Goal: Communication & Community: Answer question/provide support

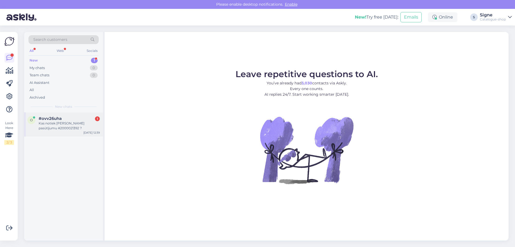
click at [54, 123] on div "Kas notiek ar manu pasūtījumu #2000021392 ?" at bounding box center [69, 126] width 61 height 10
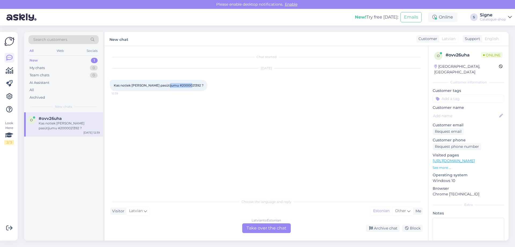
drag, startPoint x: 168, startPoint y: 86, endPoint x: 189, endPoint y: 83, distance: 21.5
click at [189, 83] on div "Kas notiek ar manu pasūtījumu #2000021392 ? 12:39" at bounding box center [158, 85] width 97 height 11
copy span "2000021392"
click at [272, 225] on div "Latvian to Estonian Take over the chat" at bounding box center [266, 228] width 49 height 10
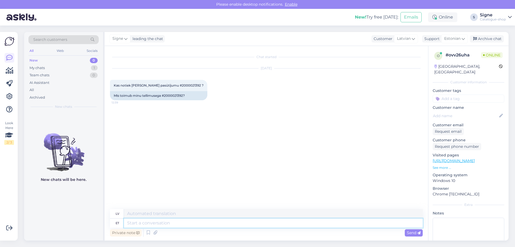
click at [130, 223] on textarea at bounding box center [273, 222] width 299 height 9
type textarea "Tere,"
type textarea "Sveiki,"
type textarea "Tere, täname"
type textarea "Sveiki, paldies."
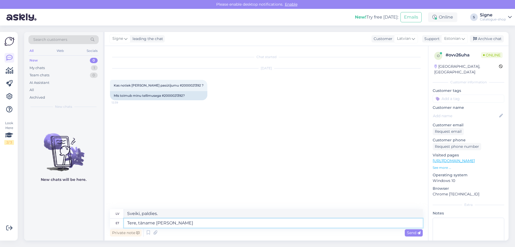
type textarea "Tere, täname päringu"
type textarea "Sveiki, paldies par jūsu pieprasījumu."
type textarea "Tere, täname päringu est. väljastame t"
type textarea "Sveiki, paldies par jūsu pieprasījumu. Mēs izsniegsim novērtējumu."
type textarea "Tere, täname päringu est. väljastame toote s"
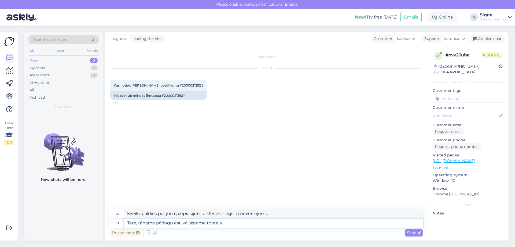
type textarea "Sveiki, paldies par jūsu pieprasījumu. Mēs izsniegsim preci."
type textarea "Tere, täname päringu est. väljastame toote selle n"
type textarea "Sveiki, paldies par jūsu pieprasījumu. Mēs izsniegsim produktu šoreiz"
type textarea "Tere, täname päringu est. väljastame toote selle nädala j"
type textarea "Sveiki, paldies par jūsu pieprasījumu. Mēs nosūtīsim preci šonedēļ."
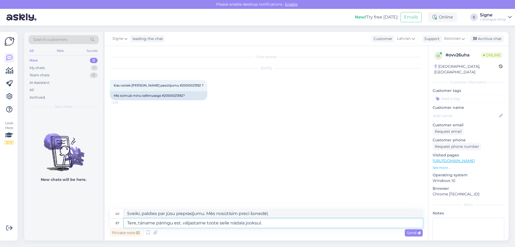
click at [174, 221] on textarea "Tere, täname päringu est. väljastame toote selle nädala jooksul." at bounding box center [273, 222] width 299 height 9
click at [176, 224] on textarea "Tere, täname päringu est. väljastame toote selle nädala jooksul." at bounding box center [273, 222] width 299 height 9
click at [186, 222] on textarea "Tere, täname päringu eest. väljastame toote selle nädala jooksul." at bounding box center [273, 222] width 299 height 9
click at [189, 222] on textarea "Tere, täname päringu eest. väljastame toote selle nädala jooksul." at bounding box center [273, 222] width 299 height 9
type textarea "Tere, täname päringu eest. Väljastame toote selle nädala jooksul."
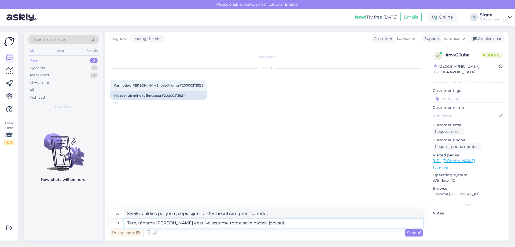
type textarea "Sveiki, paldies par jūsu pieprasījumu. Mēs izlaidīsim produktu šonedēļ."
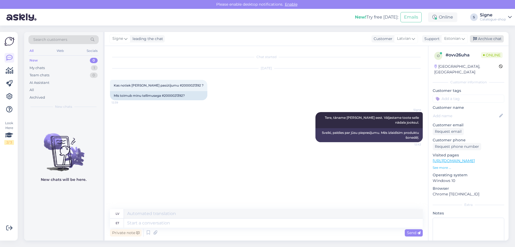
click at [486, 38] on div "Archive chat" at bounding box center [487, 38] width 34 height 7
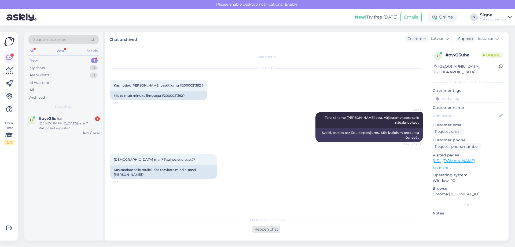
click at [278, 231] on div "Reopen chat" at bounding box center [267, 228] width 28 height 7
click at [265, 227] on div "Latvian to Estonian Take over the chat" at bounding box center [266, 228] width 49 height 10
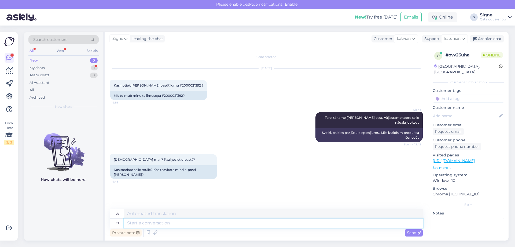
click at [156, 223] on textarea at bounding box center [273, 222] width 299 height 9
type textarea "Sõnum"
type textarea "Ziņojums"
type textarea "Sõnum saadetakse t"
type textarea "Ziņojums nosūtīts"
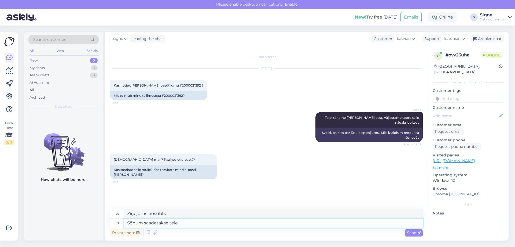
type textarea "Sõnum saadetakse teie"
type textarea "Ziņojums tiks nosūtīts jums."
type textarea "Sõnum saadetakse teie telefonile"
type textarea "Ziņojums tiks nosūtīts uz jūsu tālruni."
paste textarea "29229755"
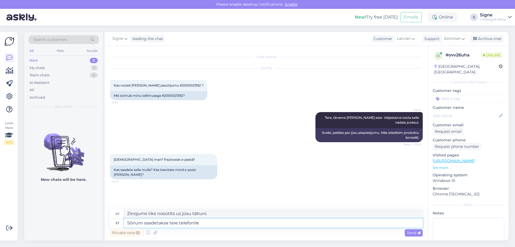
type textarea "Sõnum saadetakse teie telefonile 29229755"
type textarea "Ziņojums tiks nosūtīts uz jūsu tālruni 29229755"
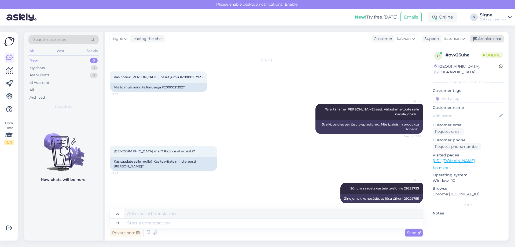
click at [494, 37] on div "Archive chat" at bounding box center [487, 38] width 34 height 7
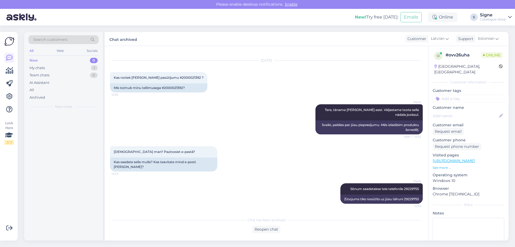
scroll to position [3, 0]
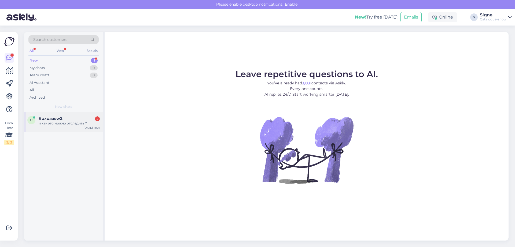
click at [57, 112] on div "u #uxuaasw2 2 и как это можно отследить ? [DATE] 13:01" at bounding box center [63, 121] width 79 height 19
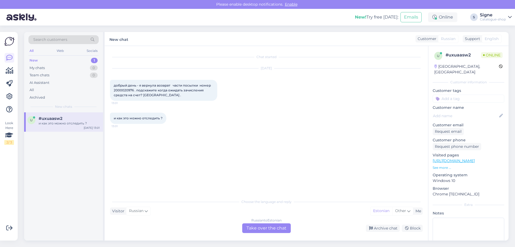
click at [262, 226] on div "Russian to Estonian Take over the chat" at bounding box center [266, 228] width 49 height 10
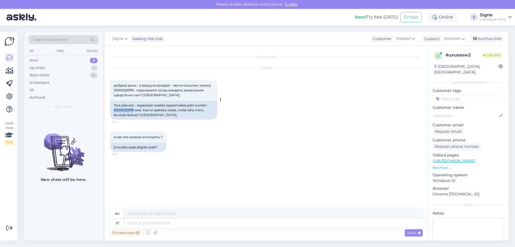
drag, startPoint x: 113, startPoint y: 111, endPoint x: 134, endPoint y: 112, distance: 20.7
click at [134, 112] on div "Tere päevast - tagastasin osalise tagasimakse paki numbri 2000020976 eest. Kas …" at bounding box center [163, 110] width 107 height 19
copy div "2000020976"
click at [132, 221] on textarea at bounding box center [273, 222] width 299 height 9
type textarea "Tere, t"
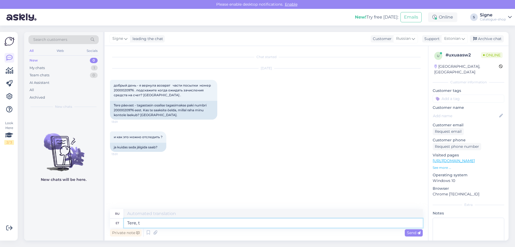
type textarea "Привет,"
type textarea "Tere, tagastus o"
type textarea "Привет, вернись"
type textarea "Tere, tagastus on"
type textarea "Здравствуйте, возврат"
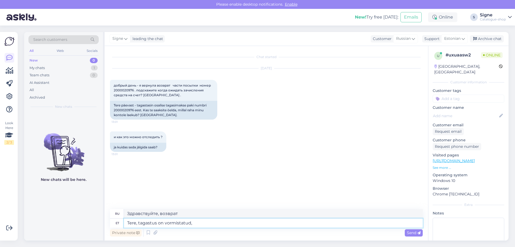
type textarea "Tere, tagastus on vormistatud,"
type textarea "Здравствуйте, возврат обработан."
type textarea "Tere, tagastus on vormistatud, tagastussumma k"
type textarea "Здравствуйте, возврат обработан, сумма возврата"
type textarea "Tere, tagastus on vormistatud, tagastussumma kantakse t"
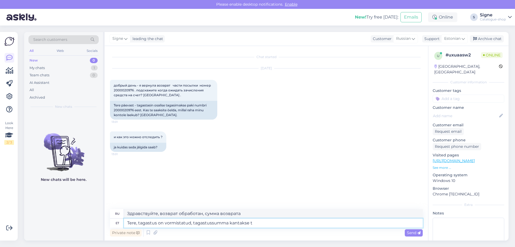
type textarea "Здравствуйте, возврат обработан, сумма возврата будет переведена."
type textarea "Tere, tagastus on vormistatud, tagastussumma kantakse teie a"
type textarea "Здравствуйте, возврат обработан, сумма возврата будет переведена на ваш счет."
type textarea "Tere, tagastus on vormistatud, tagastussumma kantakse teie arveldusarvele"
type textarea "Здравствуйте, возврат обработан, сумма возврата будет переведена на ваш банковс…"
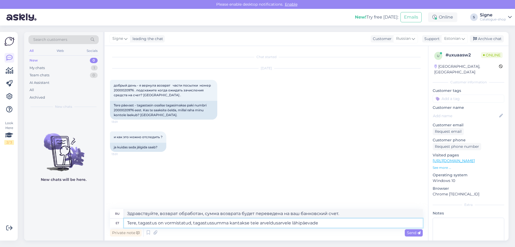
type textarea "Tere, tagastus on vormistatud, tagastussumma kantakse teie arveldusarvele lähip…"
type textarea "Здравствуйте, возврат средств обработан, сумма возврата будет переведена на ваш…"
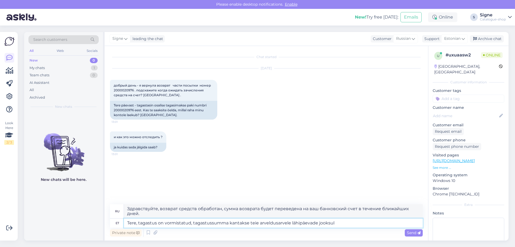
type textarea "Tere, tagastus on vormistatud, tagastussumma kantakse teie arveldusarvele lähip…"
type textarea "Здравствуйте, возврат обработан, сумма возврата будет переведена на ваш банковс…"
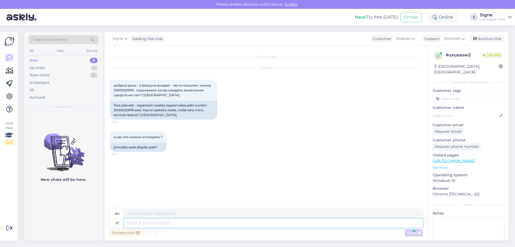
scroll to position [0, 0]
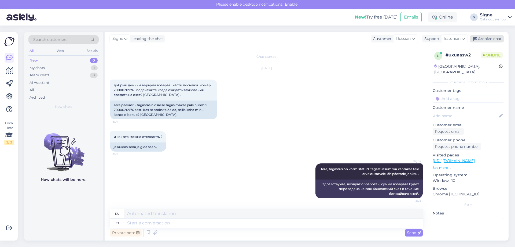
click at [488, 39] on div "Archive chat" at bounding box center [487, 38] width 34 height 7
